Goal: Information Seeking & Learning: Learn about a topic

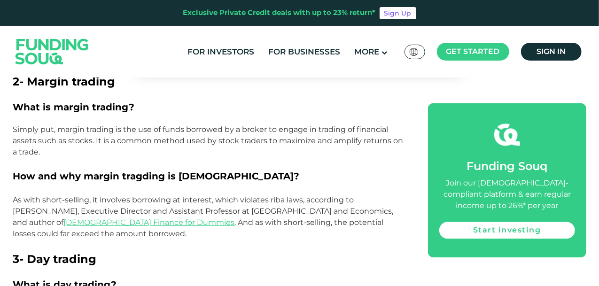
click at [278, 251] on h2 "3- Day trading" at bounding box center [210, 259] width 394 height 17
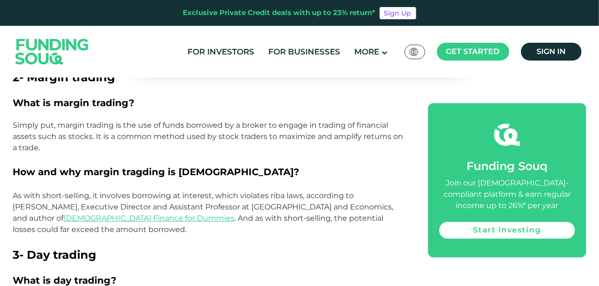
scroll to position [937, 0]
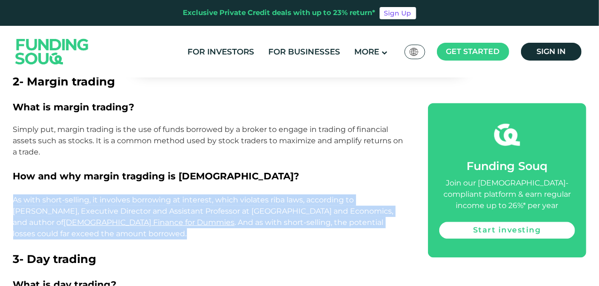
drag, startPoint x: 12, startPoint y: 146, endPoint x: 147, endPoint y: 186, distance: 141.1
copy p "As with short-selling, it involves borrowing at interest, which violates riba l…"
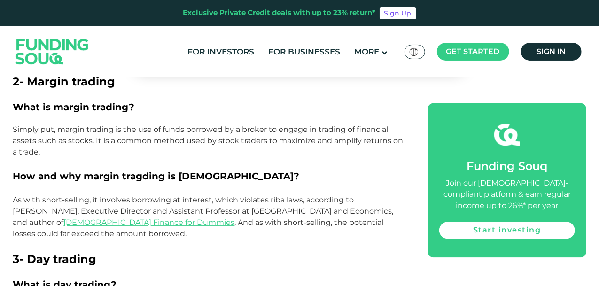
drag, startPoint x: 22, startPoint y: 256, endPoint x: 53, endPoint y: 255, distance: 30.6
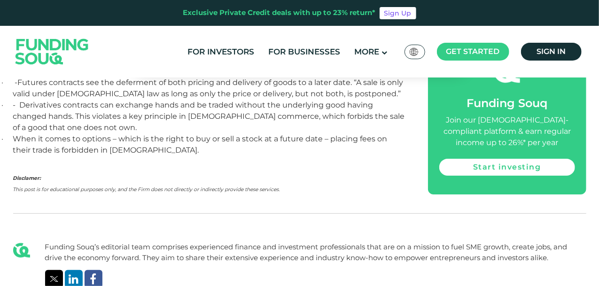
scroll to position [1495, 0]
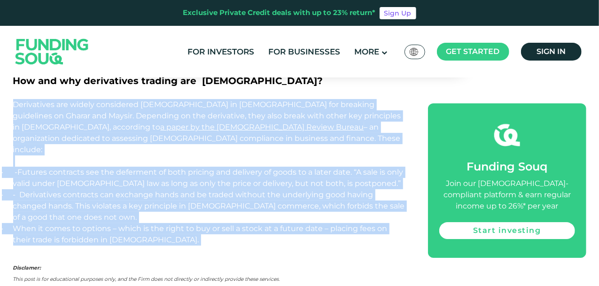
drag, startPoint x: 14, startPoint y: 129, endPoint x: 127, endPoint y: 170, distance: 119.9
copy div "Derivatives are widely considered [DEMOGRAPHIC_DATA] in [DEMOGRAPHIC_DATA] for …"
